Goal: Ask a question

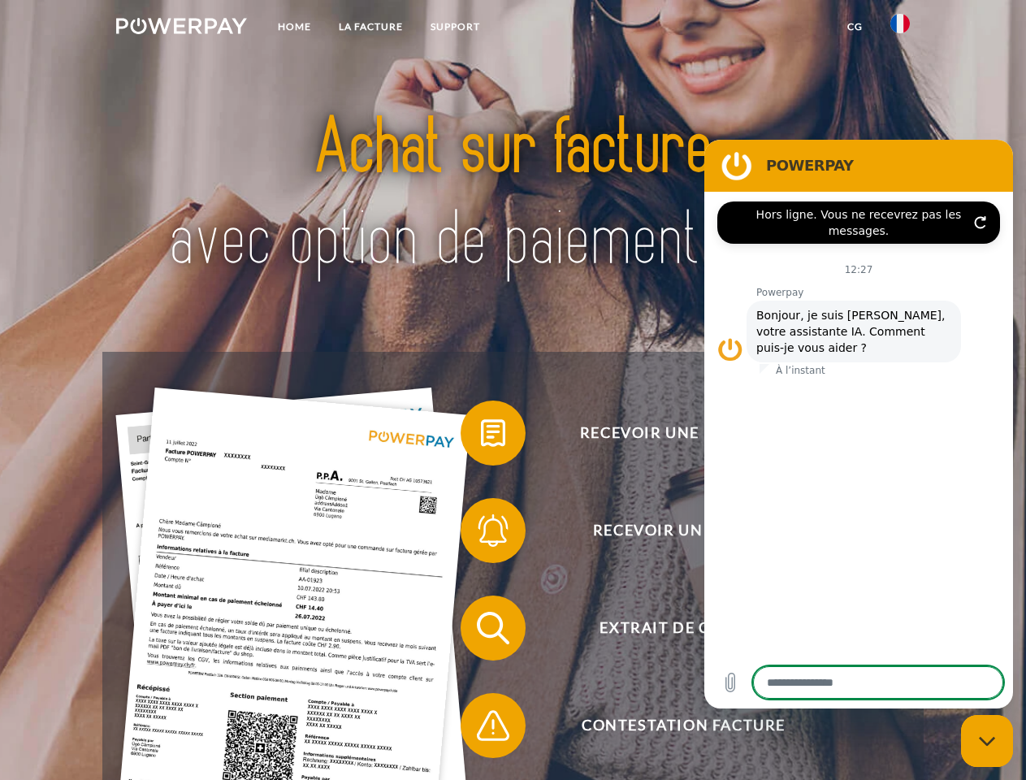
click at [181, 28] on img at bounding box center [181, 26] width 131 height 16
click at [901, 28] on img at bounding box center [901, 24] width 20 height 20
click at [855, 27] on link "CG" at bounding box center [855, 26] width 43 height 29
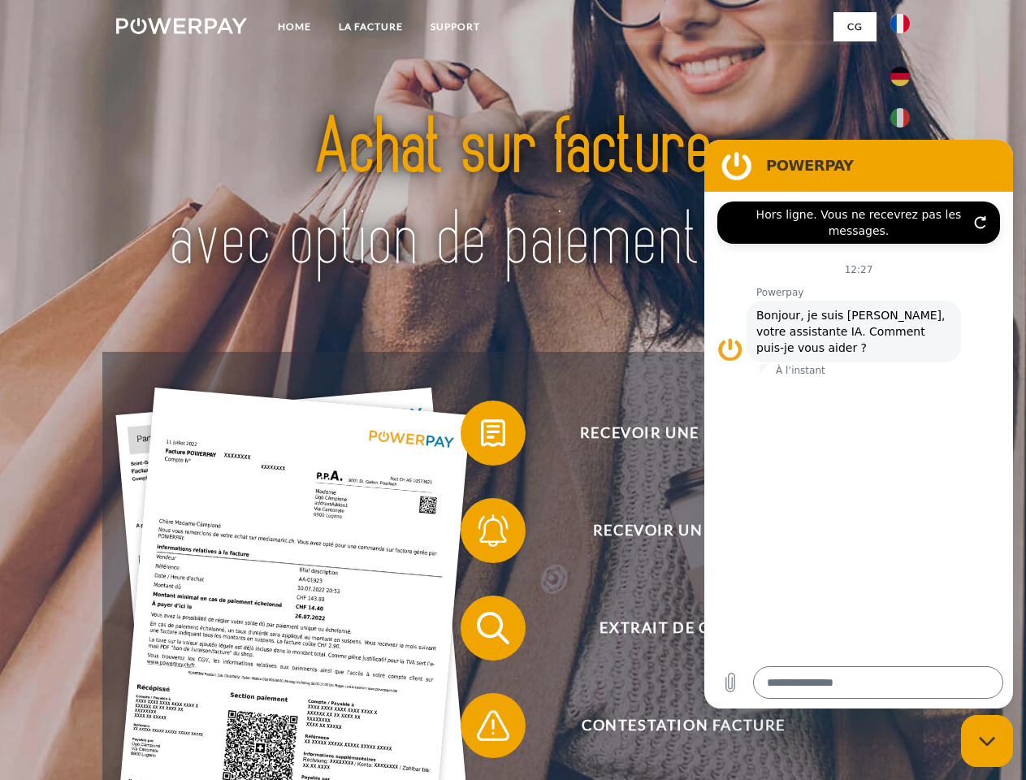
click at [481, 436] on span at bounding box center [468, 433] width 81 height 81
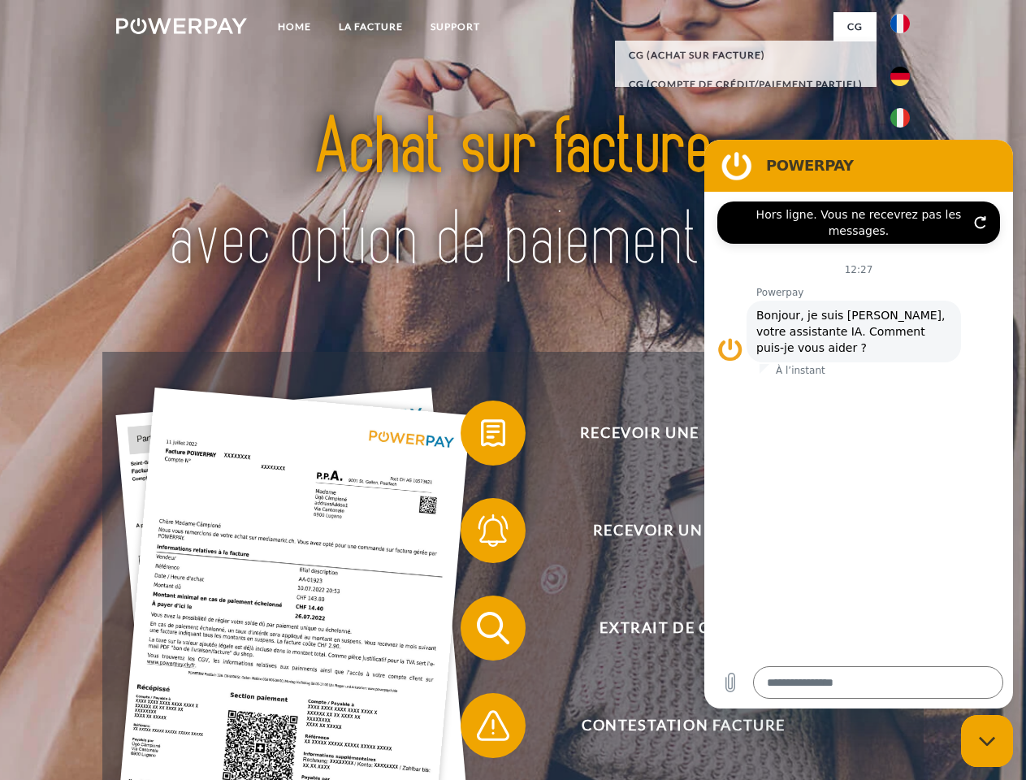
click at [481, 534] on span at bounding box center [468, 530] width 81 height 81
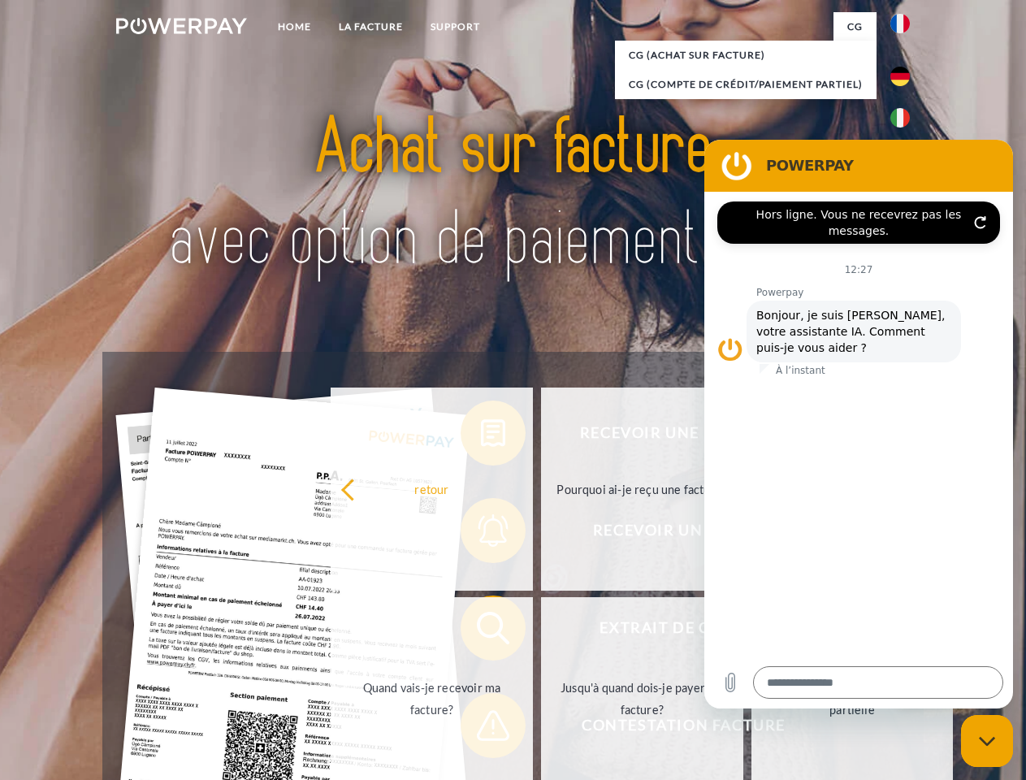
click at [541, 632] on link "Jusqu'à quand dois-je payer ma facture?" at bounding box center [642, 698] width 202 height 203
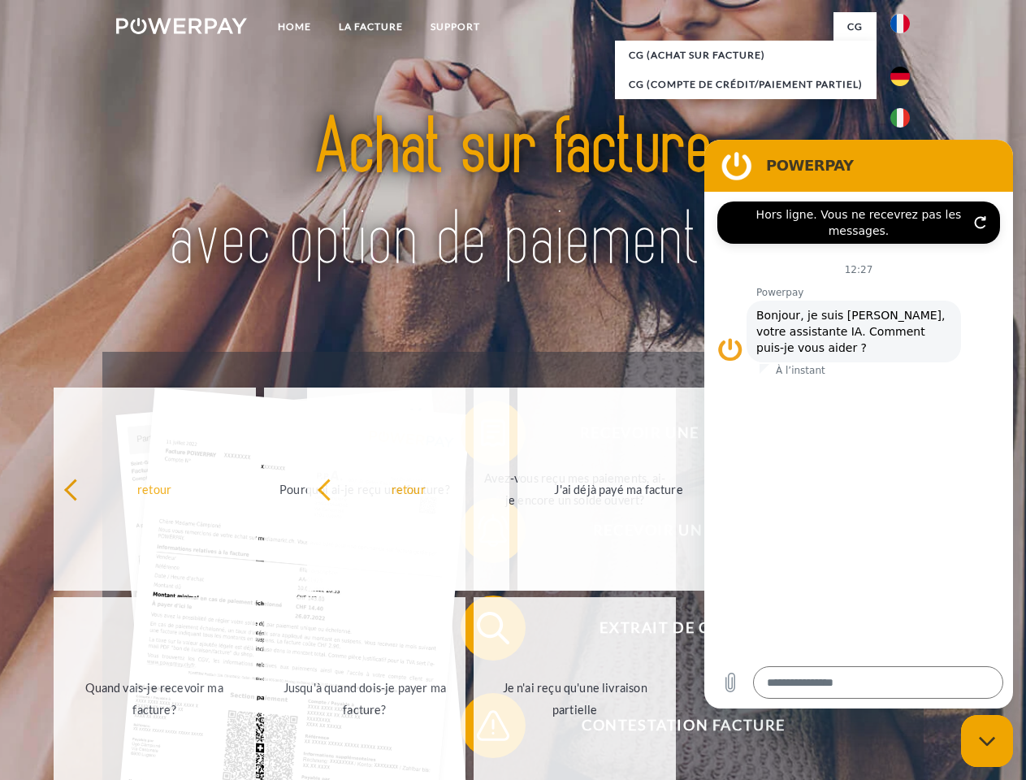
click at [481, 729] on span at bounding box center [468, 725] width 81 height 81
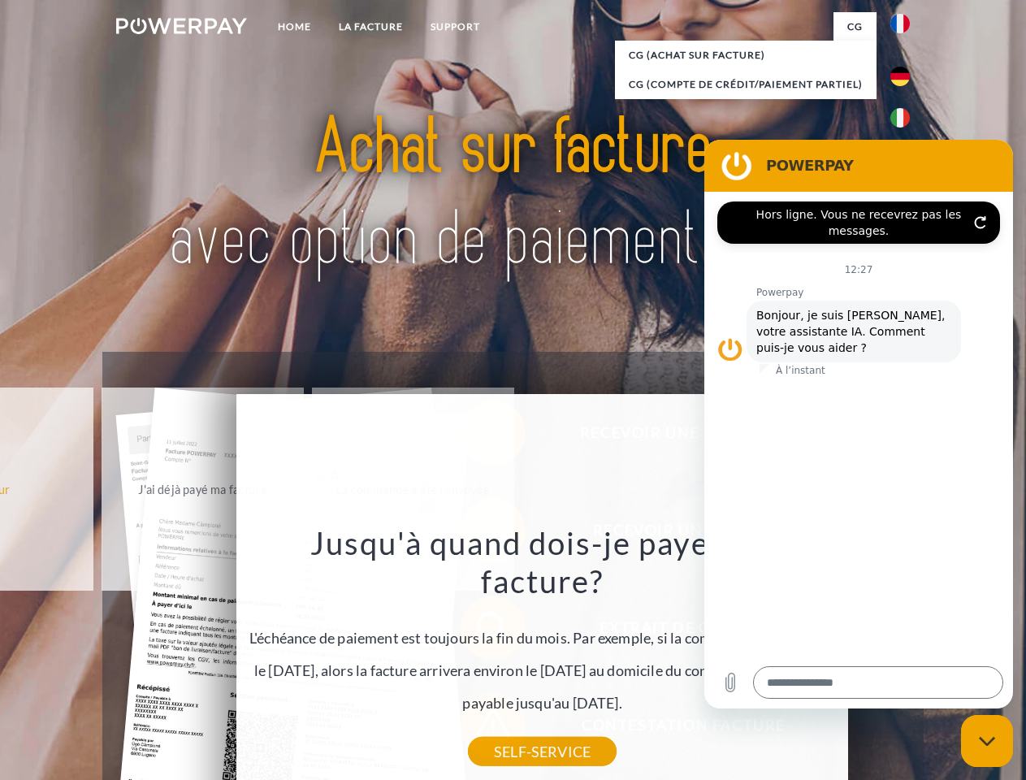
click at [987, 741] on icon "Fermer la fenêtre de messagerie" at bounding box center [987, 741] width 17 height 11
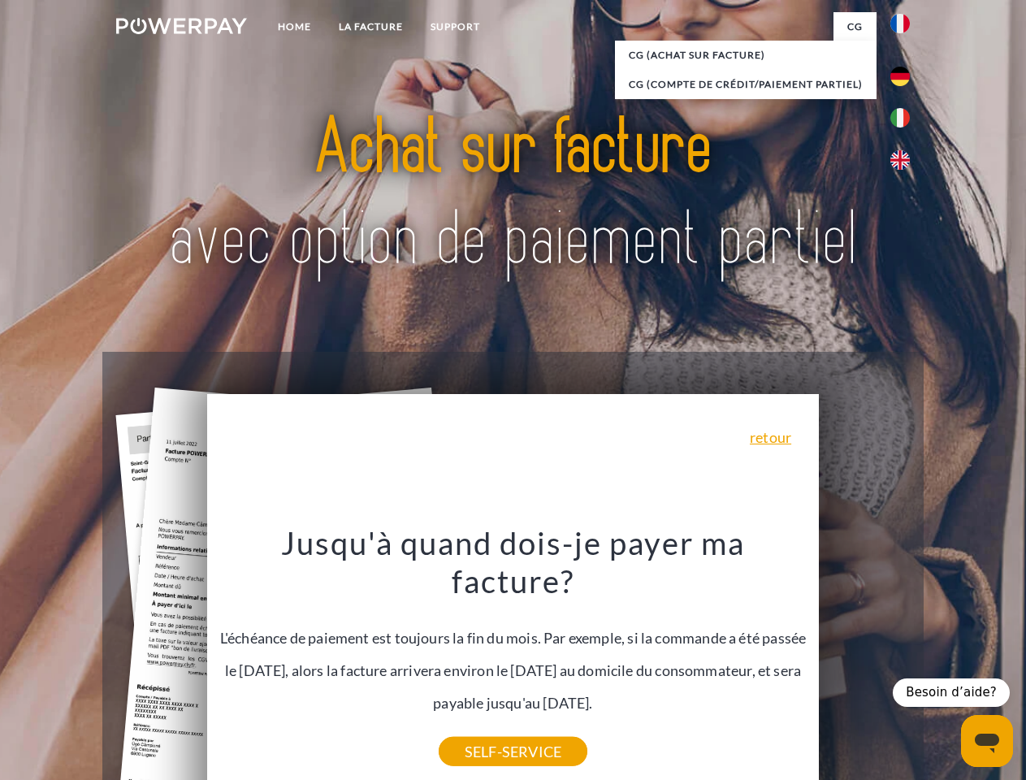
type textarea "*"
